Goal: Transaction & Acquisition: Obtain resource

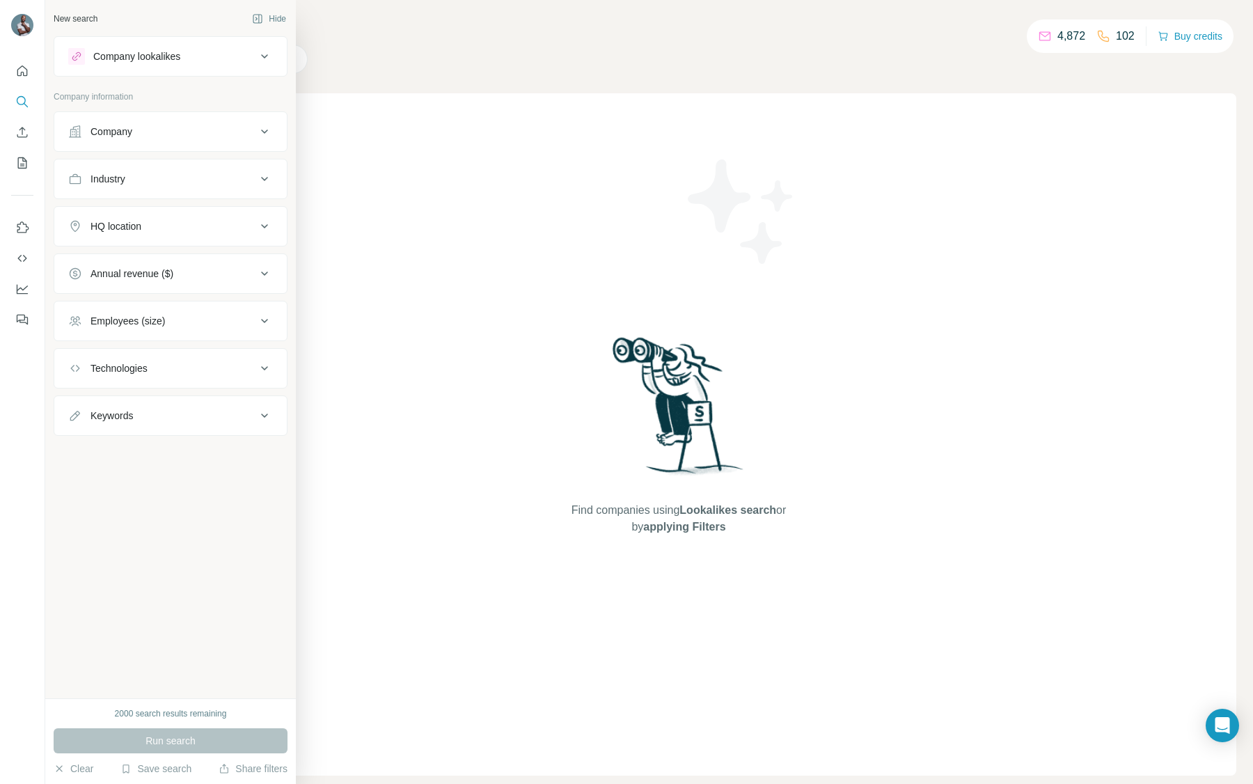
click at [168, 126] on div "Company" at bounding box center [162, 132] width 188 height 14
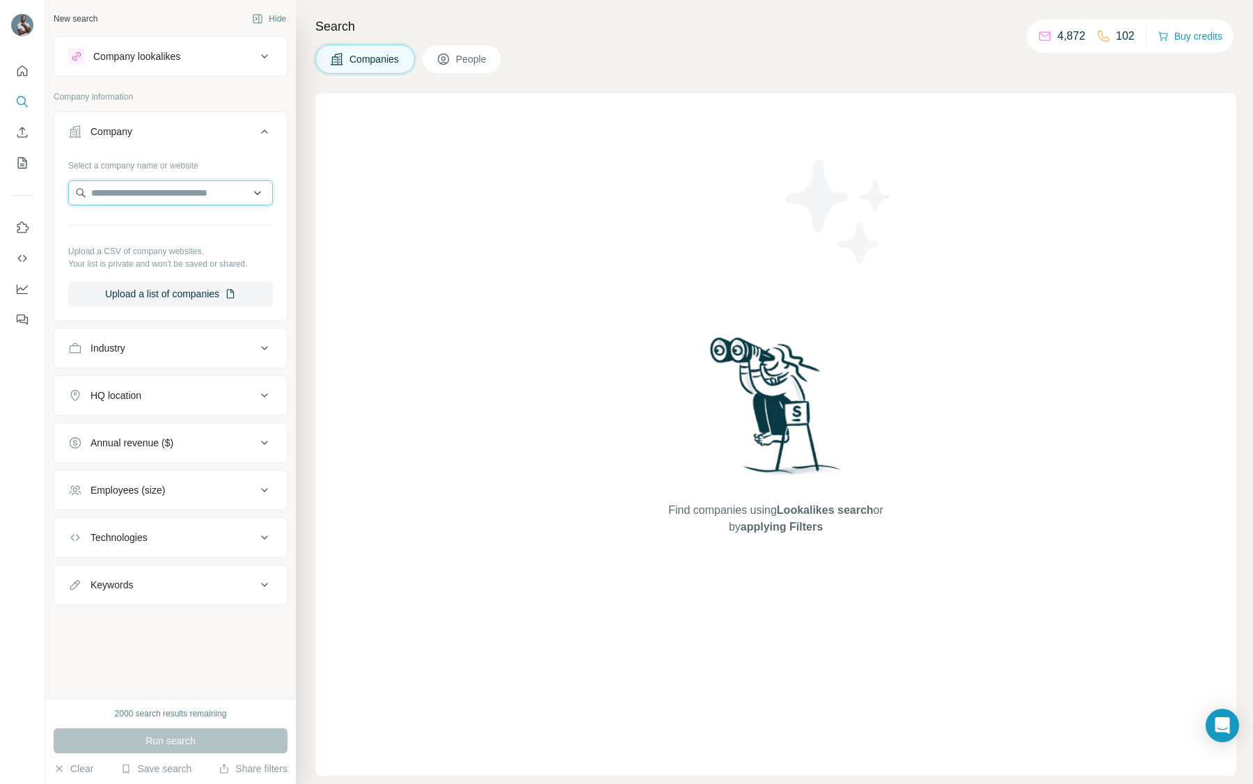
click at [172, 187] on input "text" at bounding box center [170, 192] width 205 height 25
paste input "**********"
type input "**********"
click at [168, 221] on p "Background Performer" at bounding box center [157, 224] width 98 height 14
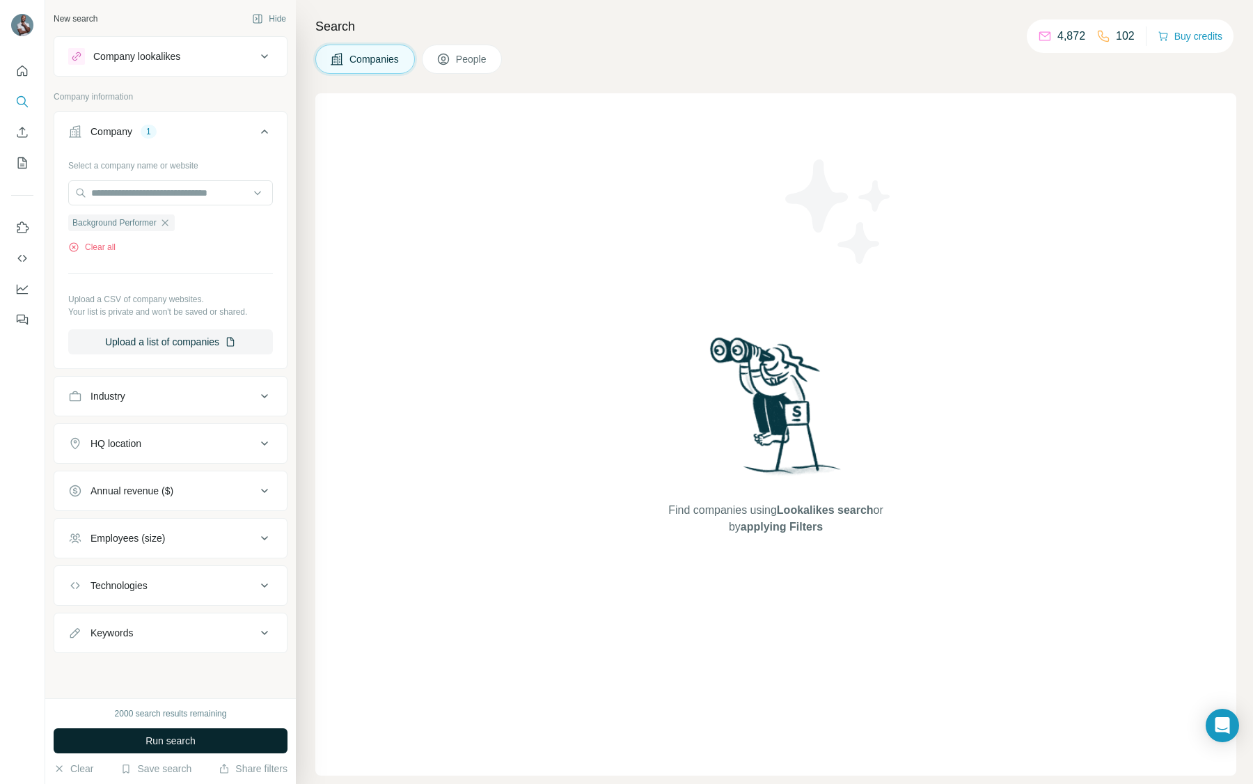
click at [169, 741] on span "Run search" at bounding box center [170, 741] width 50 height 14
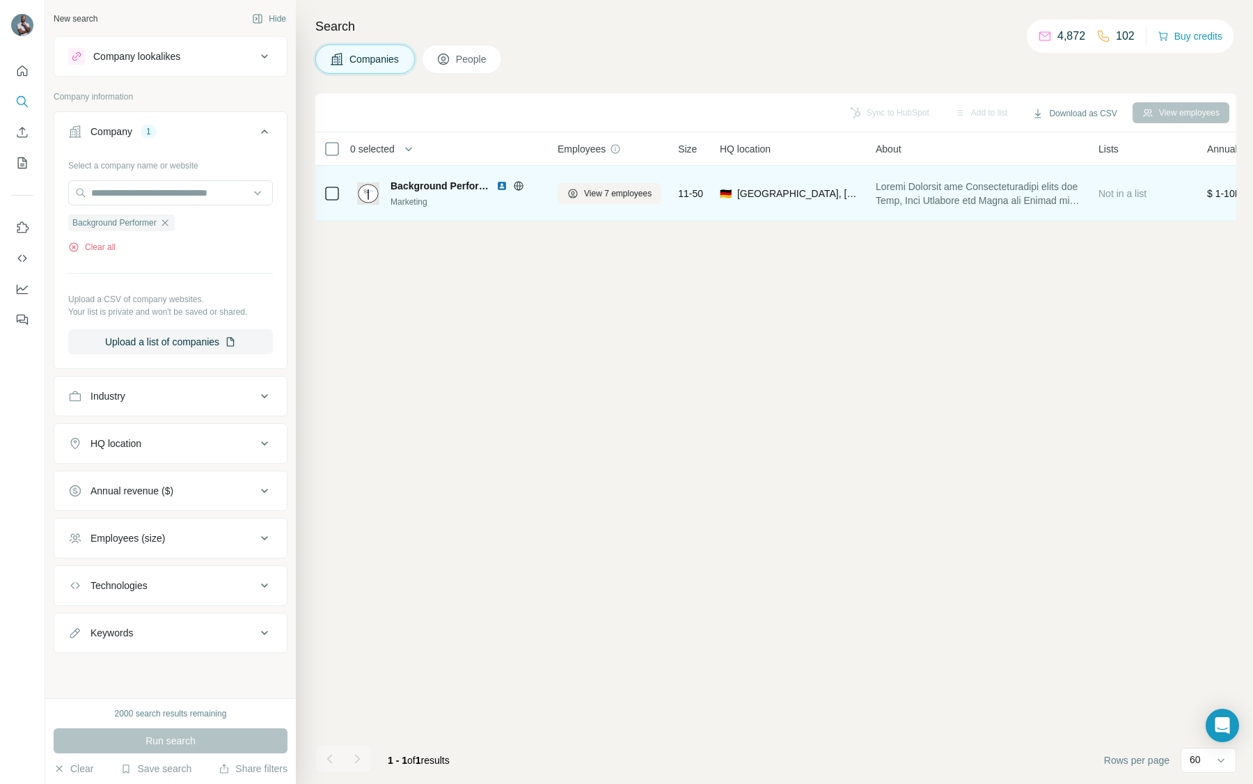
click at [331, 185] on icon at bounding box center [332, 193] width 17 height 17
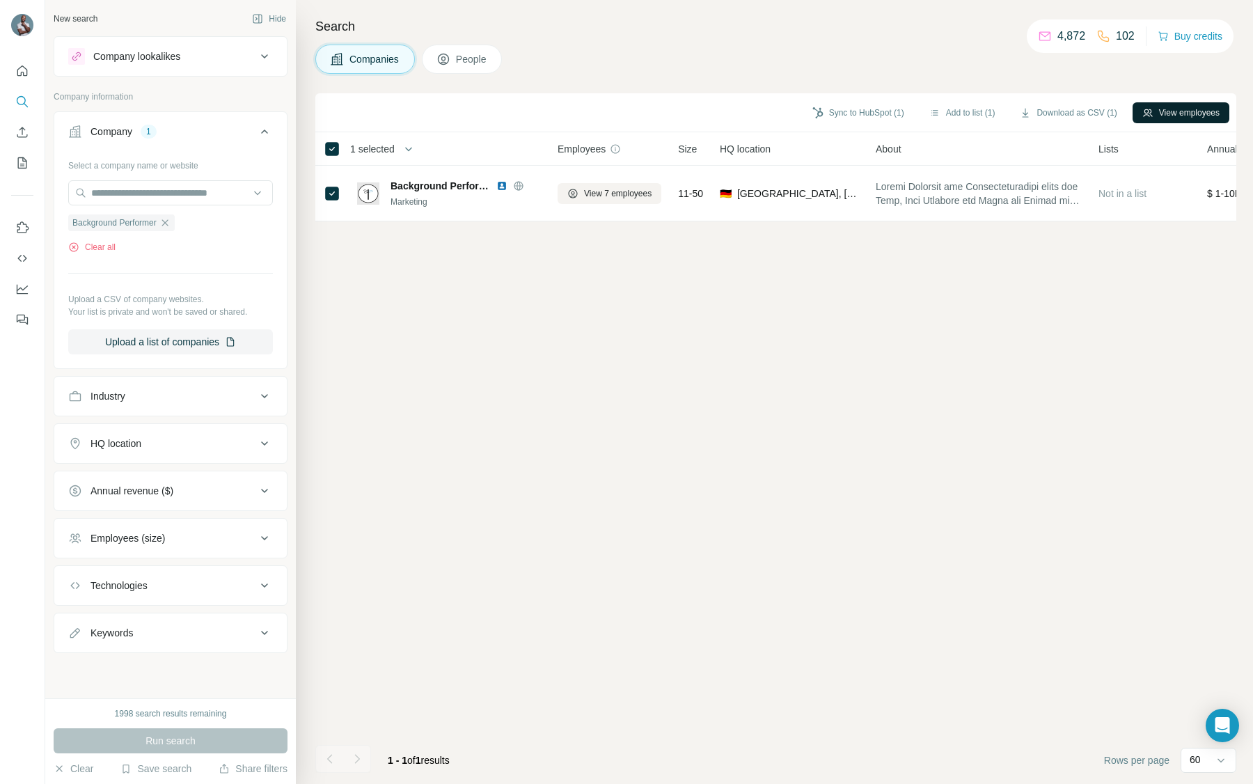
click at [1194, 105] on button "View employees" at bounding box center [1181, 112] width 97 height 21
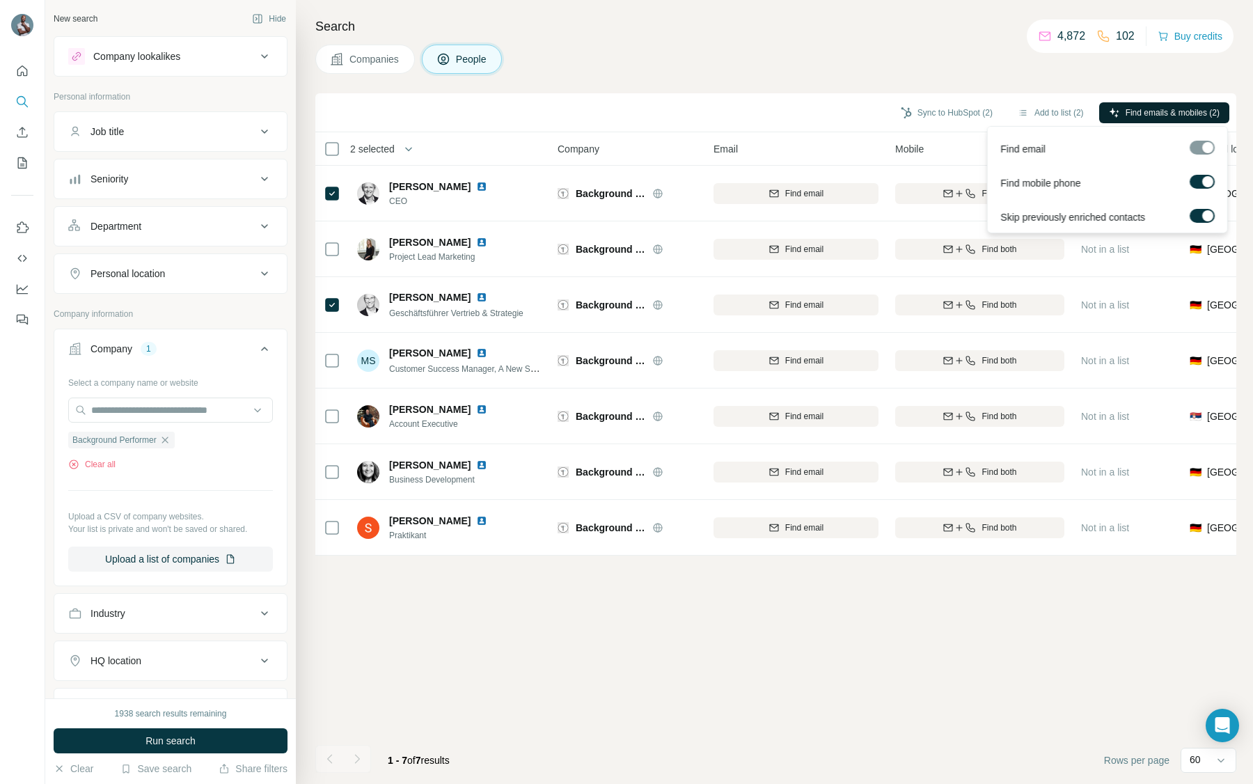
click at [1190, 113] on span "Find emails & mobiles (2)" at bounding box center [1173, 113] width 94 height 13
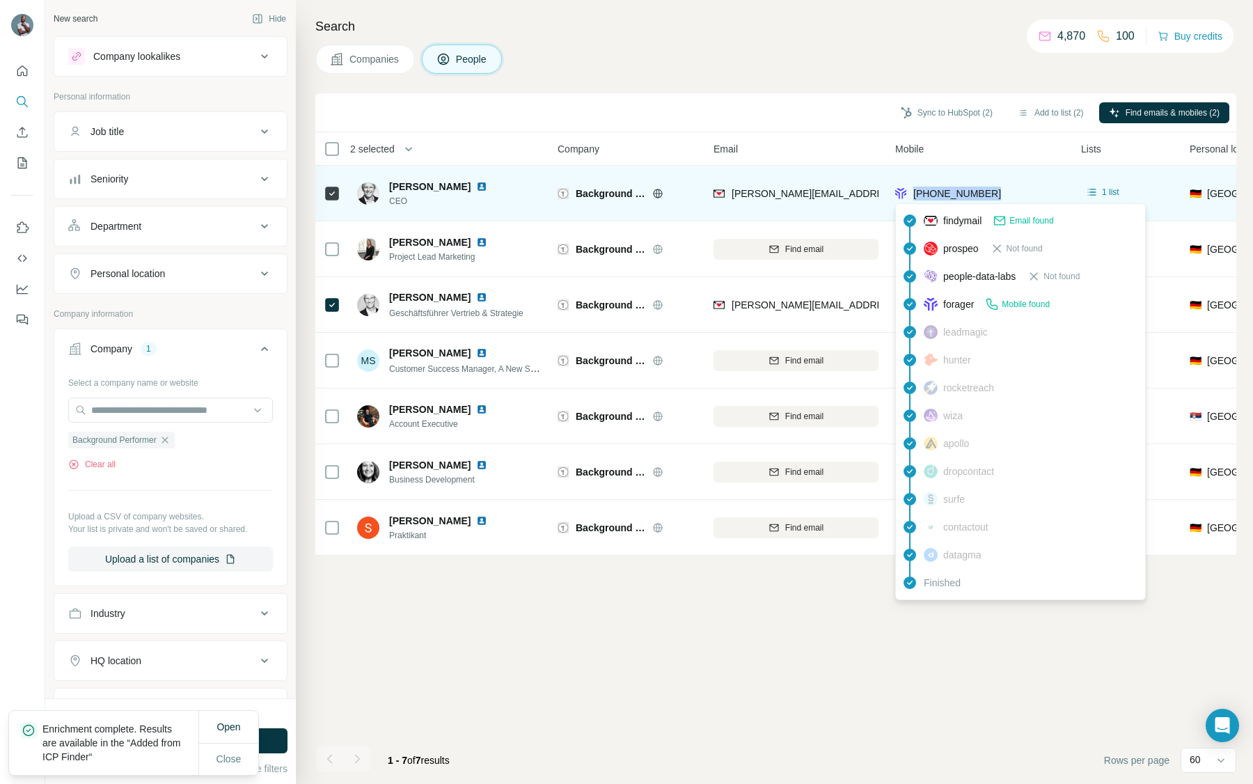
drag, startPoint x: 1018, startPoint y: 191, endPoint x: 911, endPoint y: 194, distance: 107.9
click at [911, 194] on div "[PHONE_NUMBER]" at bounding box center [979, 193] width 169 height 38
copy span "[PHONE_NUMBER]"
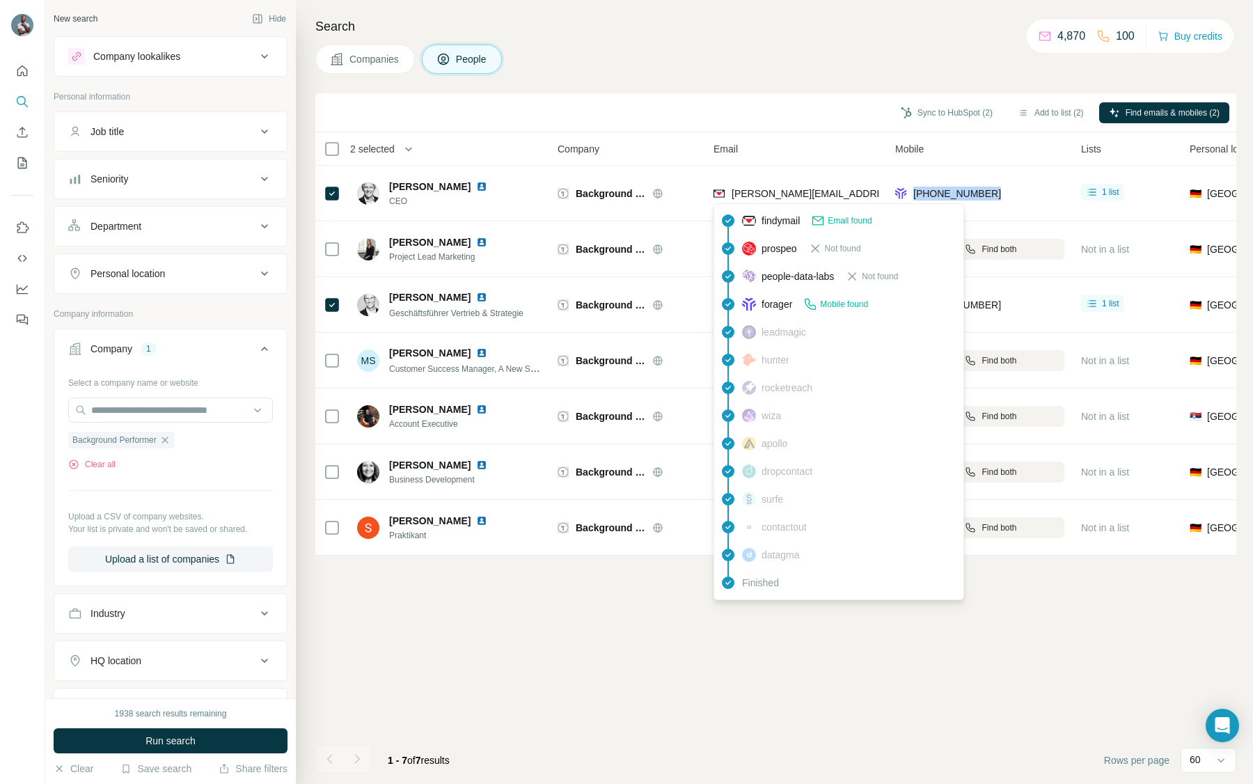
copy span "[PHONE_NUMBER]"
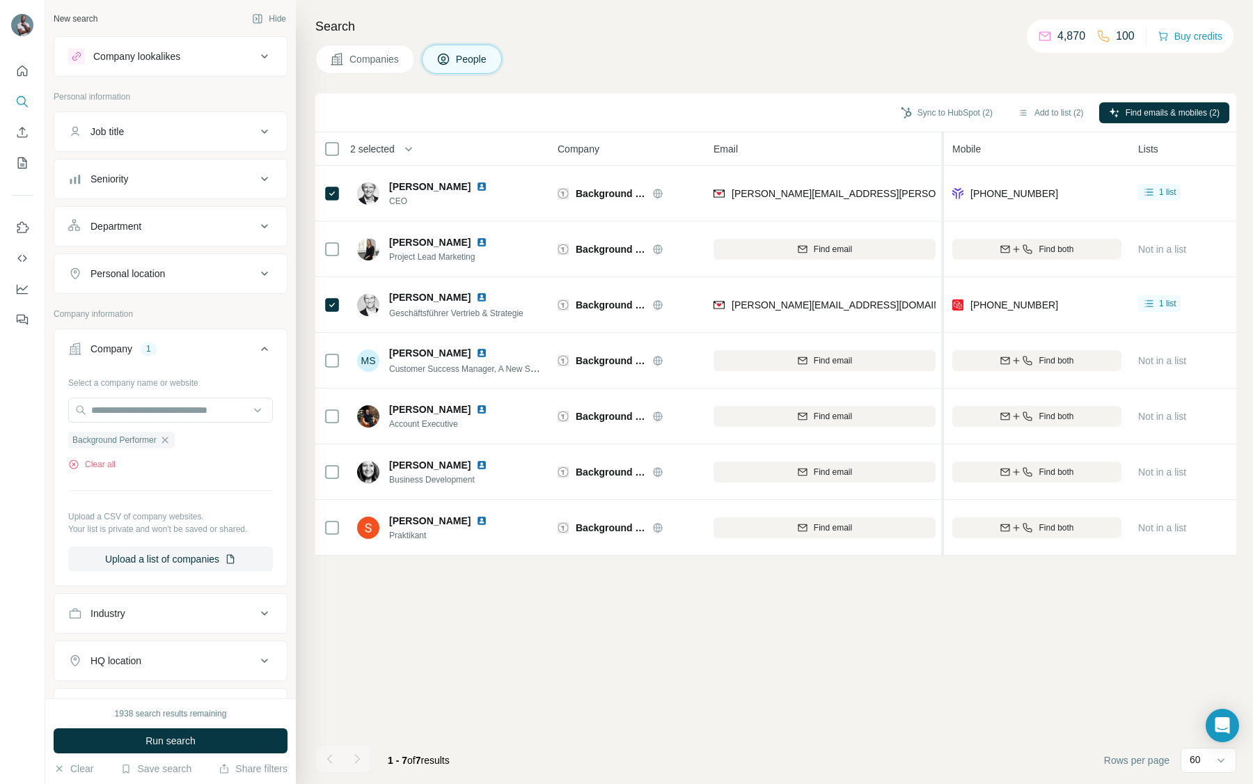
drag, startPoint x: 883, startPoint y: 147, endPoint x: 945, endPoint y: 150, distance: 62.1
click at [0, 0] on tr "2 selected People Company Email Mobile Lists Personal location Seniority Depart…" at bounding box center [0, 0] width 0 height 0
click at [941, 113] on button "Sync to HubSpot (1)" at bounding box center [946, 112] width 111 height 21
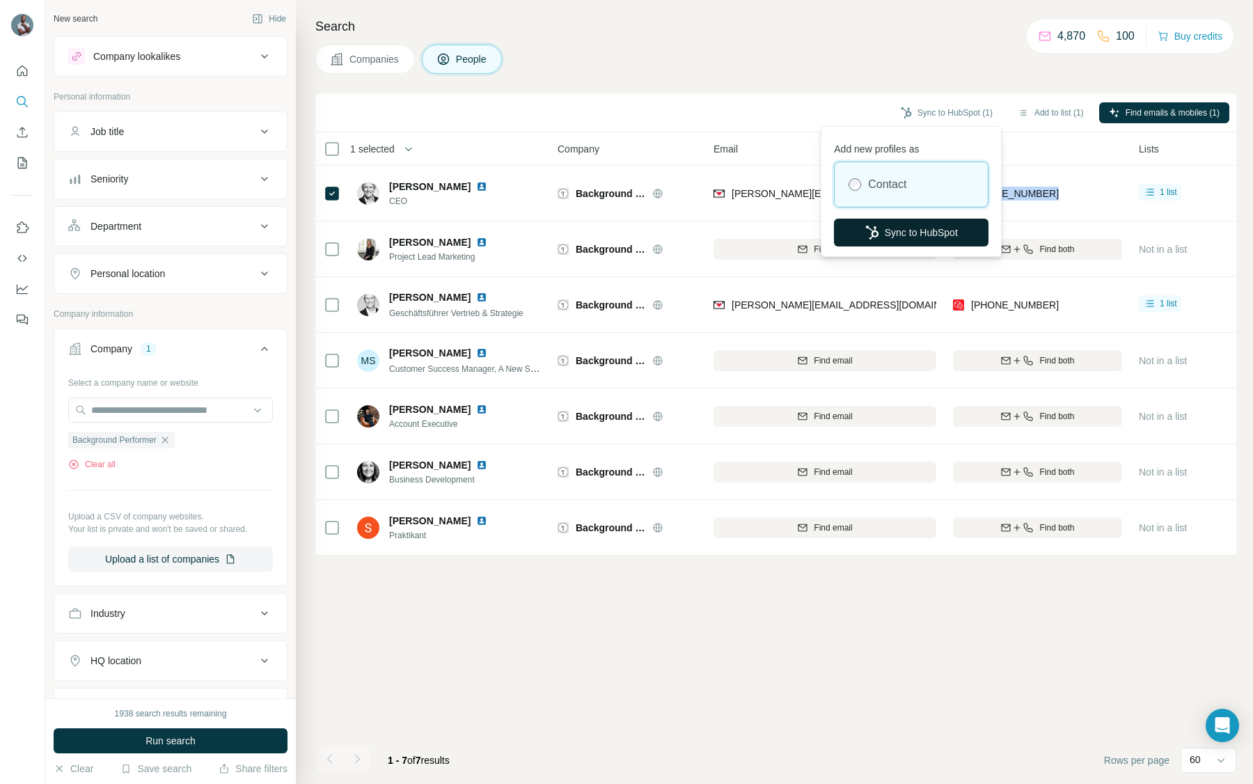
click at [930, 230] on button "Sync to HubSpot" at bounding box center [911, 233] width 155 height 28
